Goal: Transaction & Acquisition: Purchase product/service

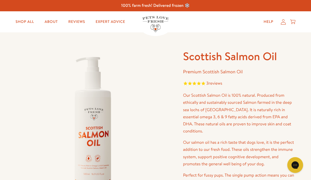
click at [22, 23] on link "Shop All" at bounding box center [24, 22] width 27 height 11
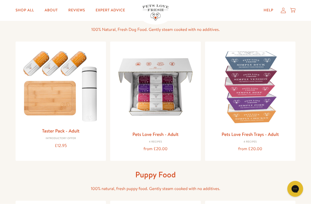
scroll to position [39, 0]
click at [252, 135] on link "Pets Love Fresh Trays - Adult" at bounding box center [249, 133] width 57 height 7
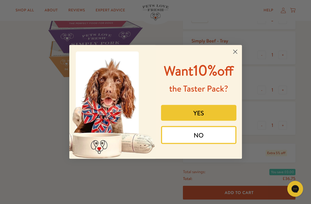
scroll to position [118, 0]
click at [234, 48] on circle "Close dialog" at bounding box center [234, 51] width 9 height 9
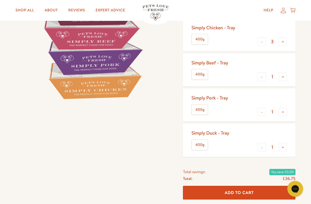
scroll to position [97, 0]
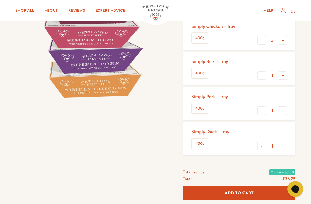
click at [261, 76] on button "-" at bounding box center [261, 75] width 8 height 8
type input "0"
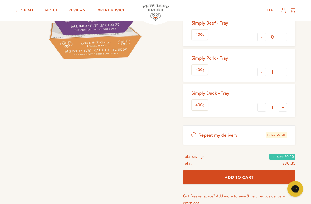
scroll to position [136, 0]
click at [282, 106] on button "+" at bounding box center [282, 107] width 8 height 8
type input "2"
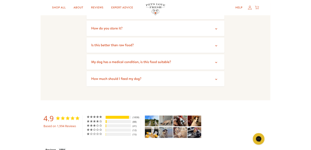
scroll to position [992, 0]
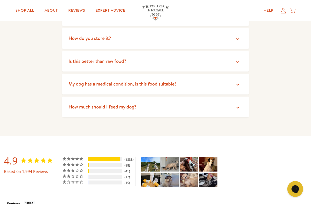
click at [239, 103] on summary "How much should I feed my dog?" at bounding box center [155, 106] width 186 height 21
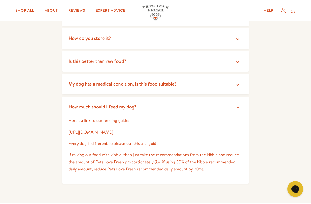
click at [113, 129] on link "[URL][DOMAIN_NAME]" at bounding box center [90, 132] width 44 height 6
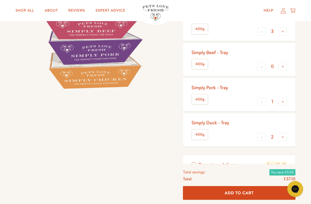
scroll to position [113, 0]
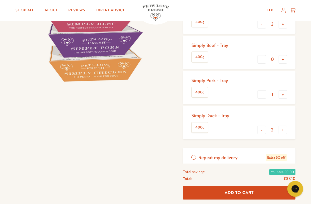
click at [281, 94] on button "+" at bounding box center [282, 94] width 8 height 8
type input "2"
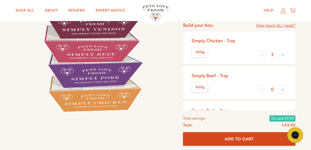
scroll to position [0, 0]
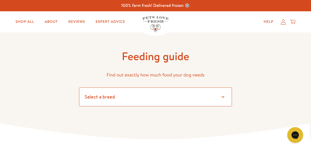
click at [220, 99] on select "Select a breed Affenpinscher Afghan hound Airedale terrier Akita Alaskan Malamu…" at bounding box center [155, 97] width 153 height 19
click at [117, 97] on select "Select a breed Affenpinscher Afghan hound Airedale terrier Akita Alaskan Malamu…" at bounding box center [155, 97] width 153 height 19
select select "6"
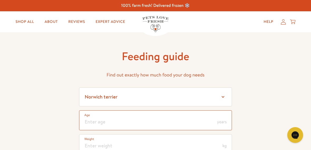
click at [142, 119] on input "number" at bounding box center [155, 121] width 153 height 20
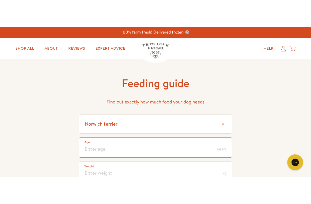
scroll to position [14, 0]
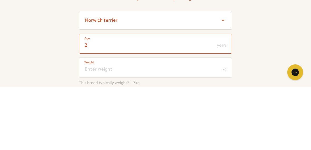
click at [219, 97] on input "2" at bounding box center [155, 107] width 153 height 20
type input "2"
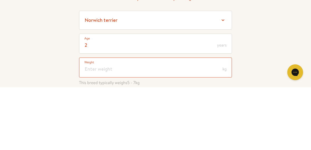
click at [210, 121] on input "number" at bounding box center [155, 131] width 153 height 20
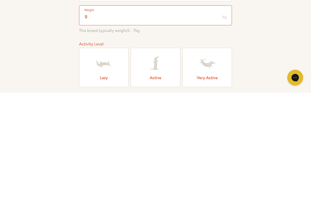
scroll to position [66, 0]
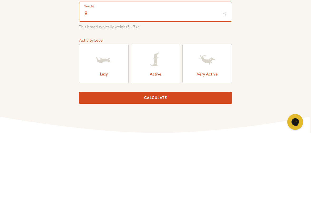
type input "9"
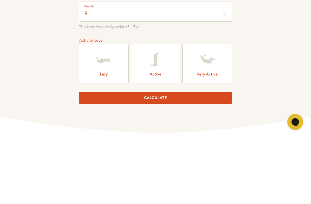
click at [110, 116] on icon at bounding box center [103, 126] width 21 height 21
click at [0, 0] on input "Lazy" at bounding box center [0, 0] width 0 height 0
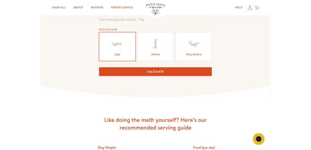
scroll to position [132, 0]
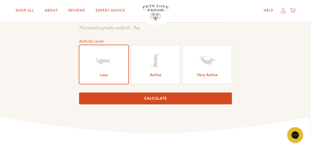
click at [185, 100] on button "Calculate" at bounding box center [155, 99] width 153 height 12
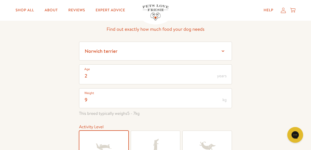
scroll to position [0, 0]
